Goal: Transaction & Acquisition: Purchase product/service

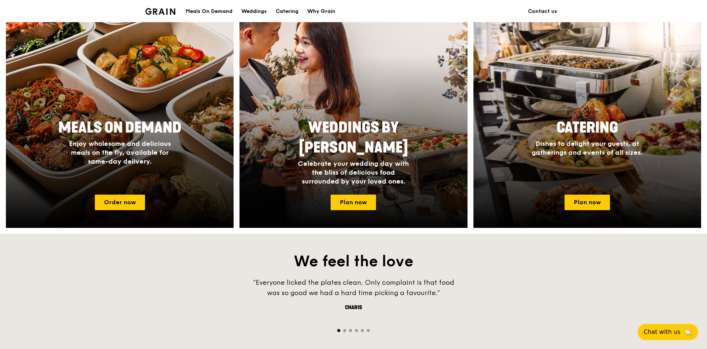
scroll to position [295, 0]
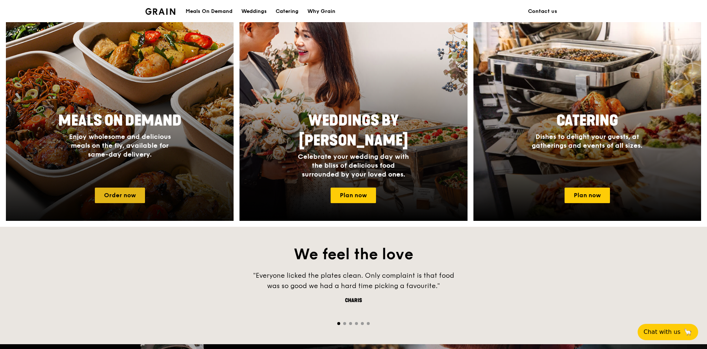
click at [115, 194] on link "Order now" at bounding box center [120, 194] width 50 height 15
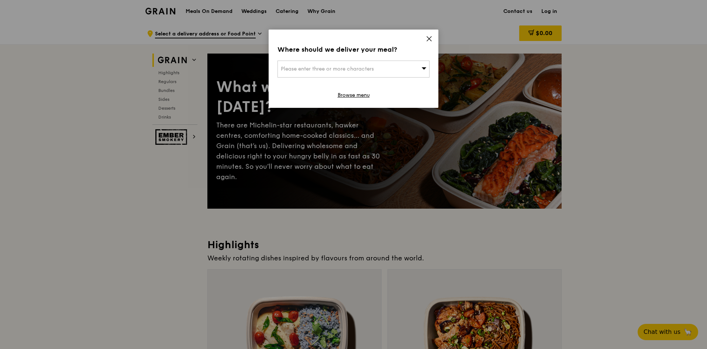
click at [362, 69] on span "Please enter three or more characters" at bounding box center [327, 69] width 93 height 6
click at [428, 40] on icon at bounding box center [429, 39] width 4 height 4
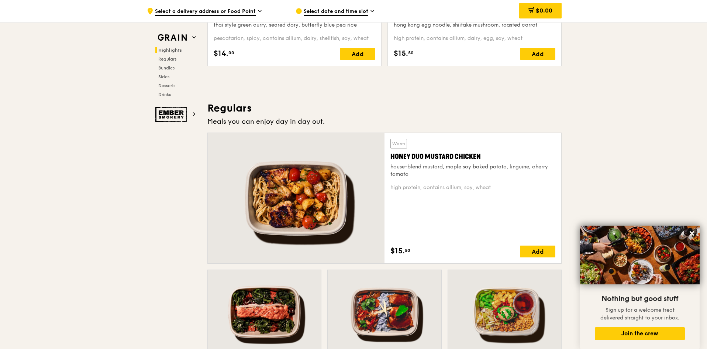
scroll to position [258, 0]
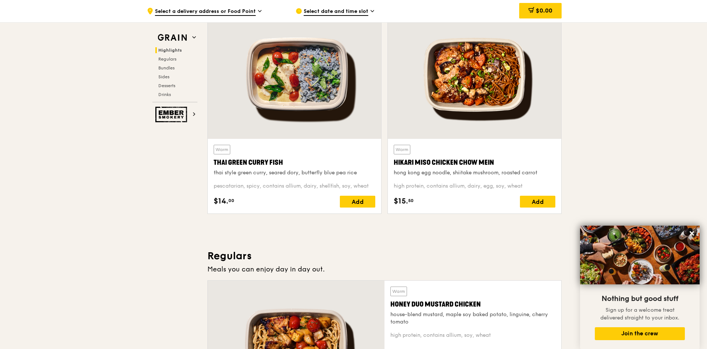
click at [234, 10] on span "Select a delivery address or Food Point" at bounding box center [205, 12] width 101 height 8
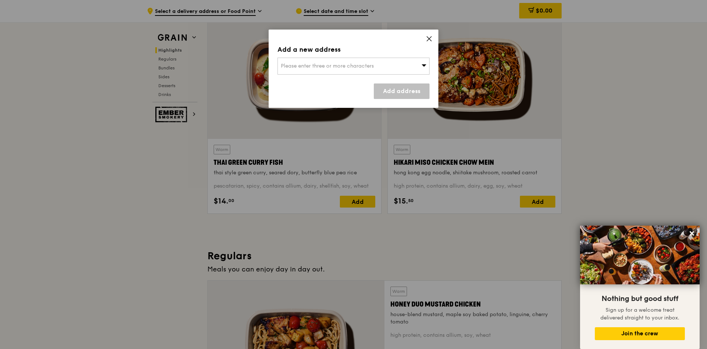
click at [429, 41] on icon at bounding box center [429, 38] width 7 height 7
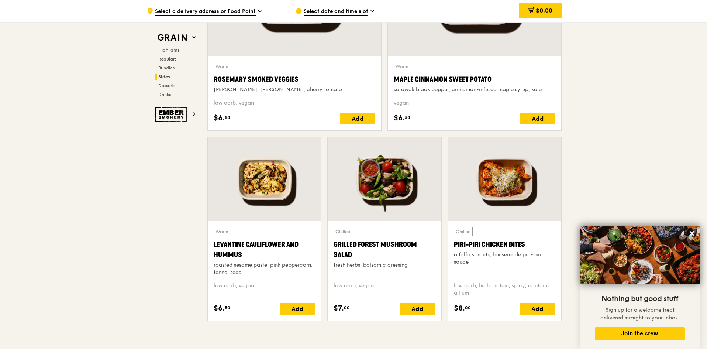
scroll to position [1771, 0]
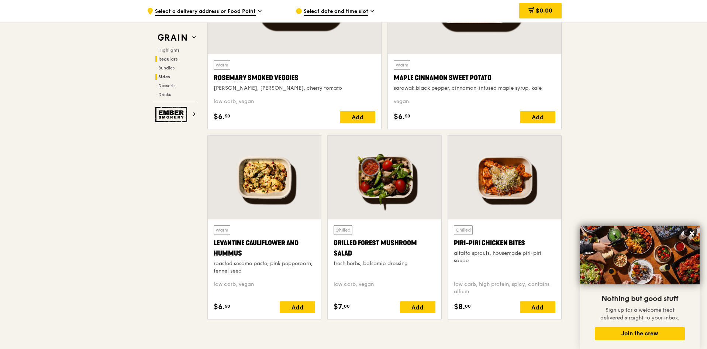
click at [169, 57] on span "Regulars" at bounding box center [168, 58] width 20 height 5
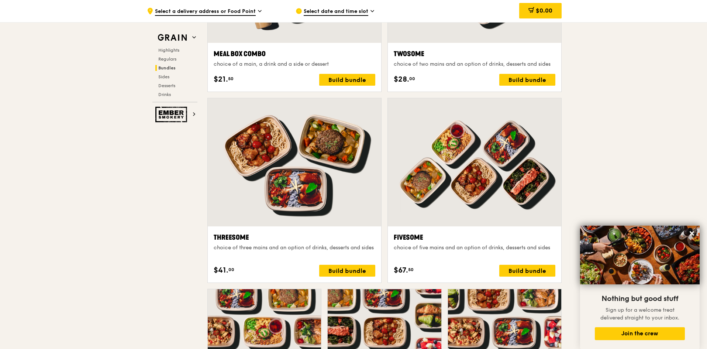
scroll to position [1215, 0]
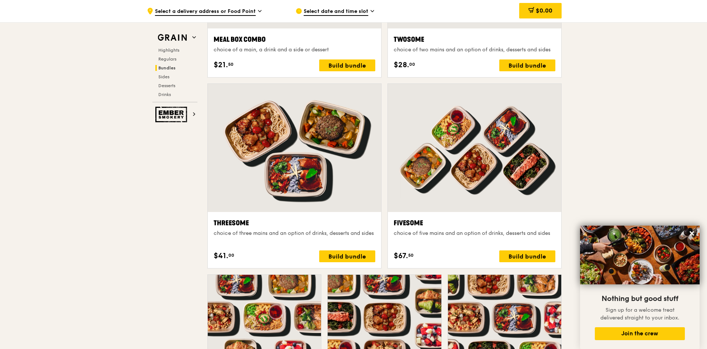
click at [340, 12] on span "Select date and time slot" at bounding box center [336, 12] width 65 height 8
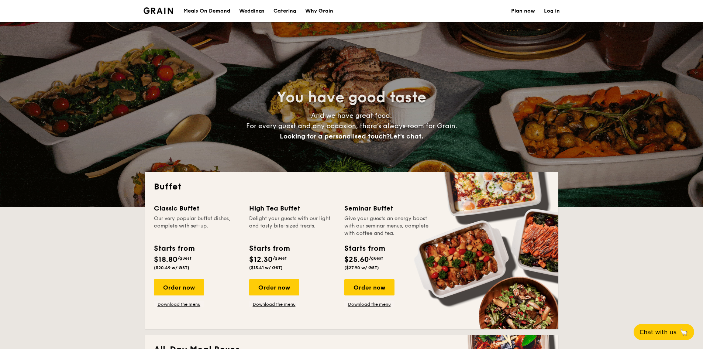
select select
click at [220, 10] on div "Meals On Demand" at bounding box center [206, 11] width 47 height 22
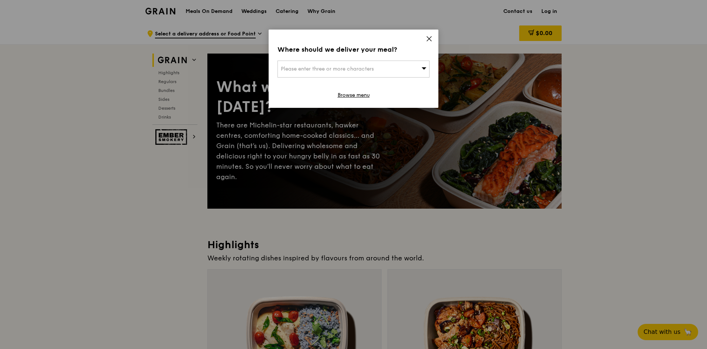
click at [429, 39] on icon at bounding box center [429, 39] width 4 height 4
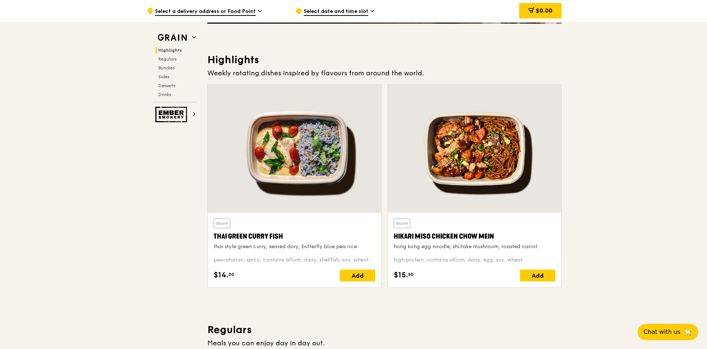
scroll to position [148, 0]
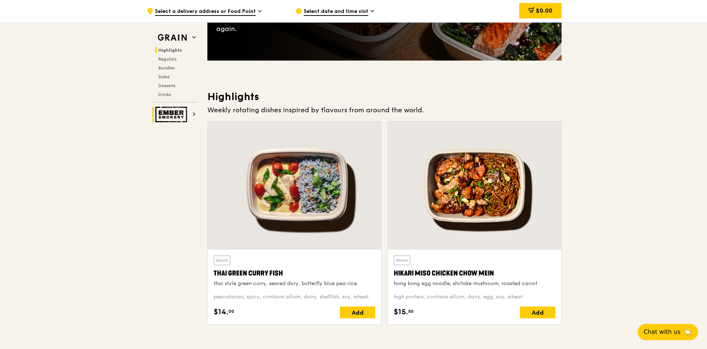
click at [182, 110] on img at bounding box center [172, 114] width 34 height 15
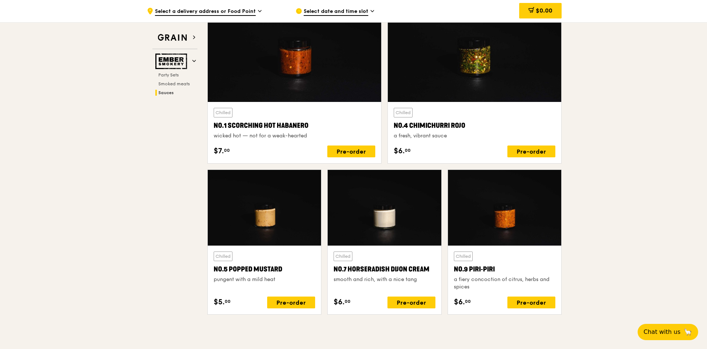
scroll to position [807, 0]
